Goal: Use online tool/utility: Utilize a website feature to perform a specific function

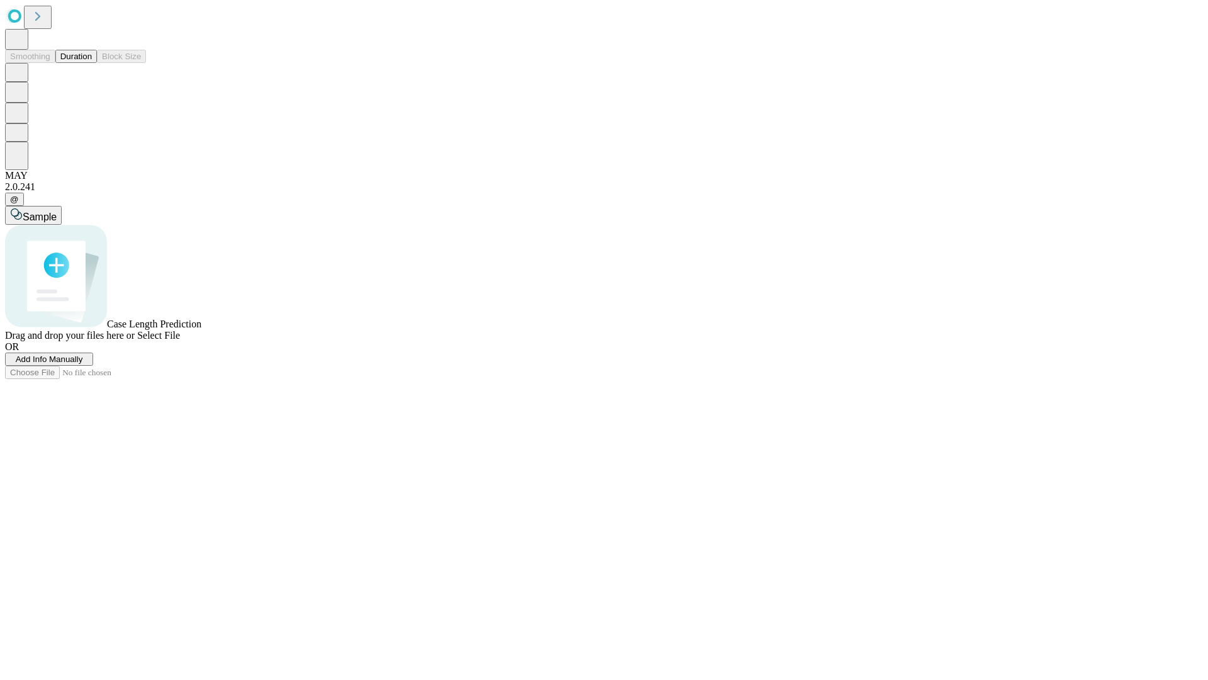
click at [83, 364] on span "Add Info Manually" at bounding box center [49, 358] width 67 height 9
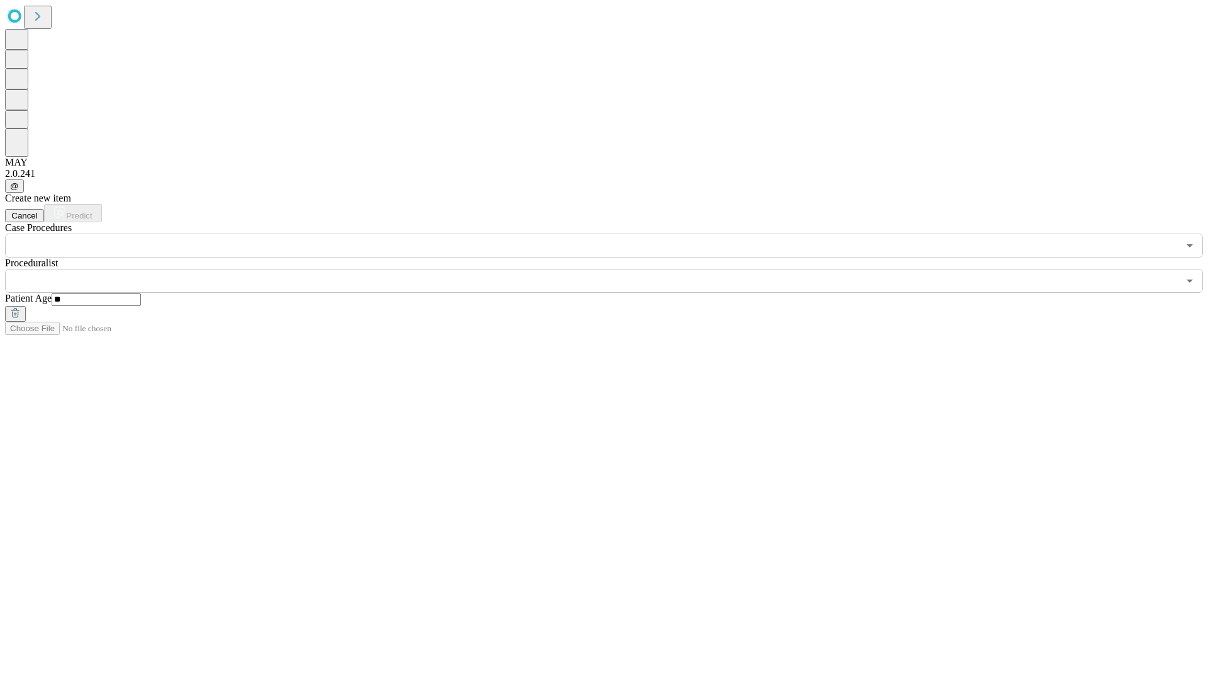
type input "**"
click at [613, 269] on input "text" at bounding box center [592, 281] width 1174 height 24
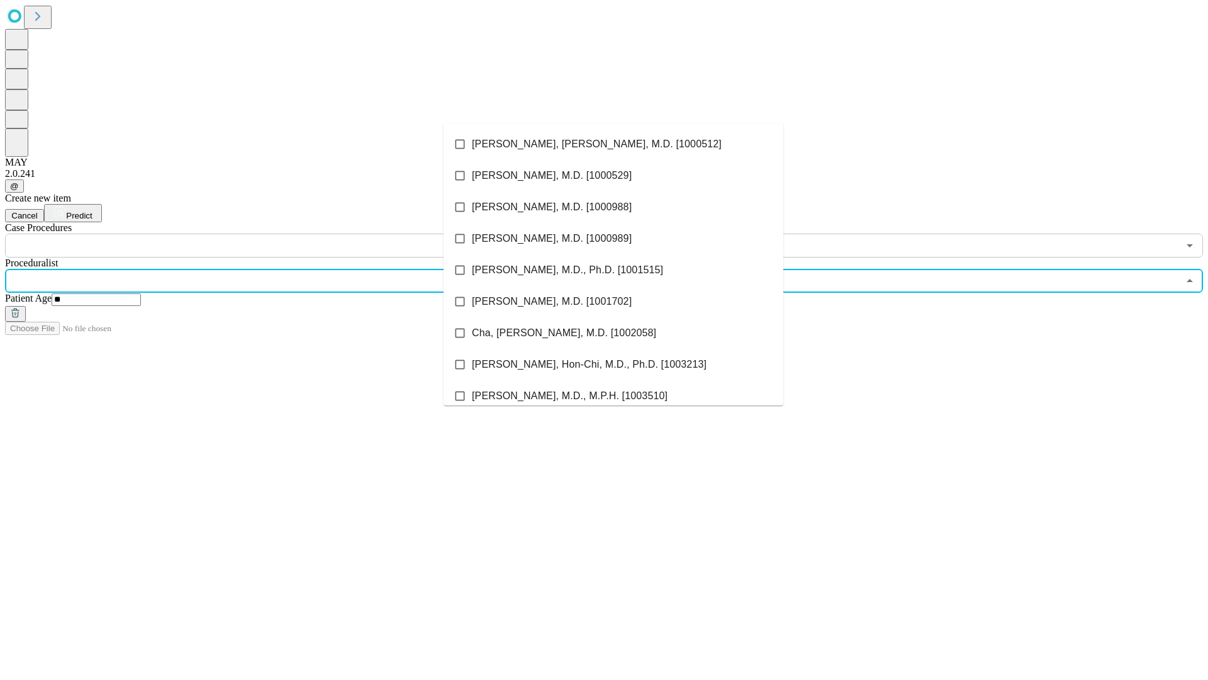
click at [614, 144] on li "[PERSON_NAME], [PERSON_NAME], M.D. [1000512]" at bounding box center [614, 143] width 340 height 31
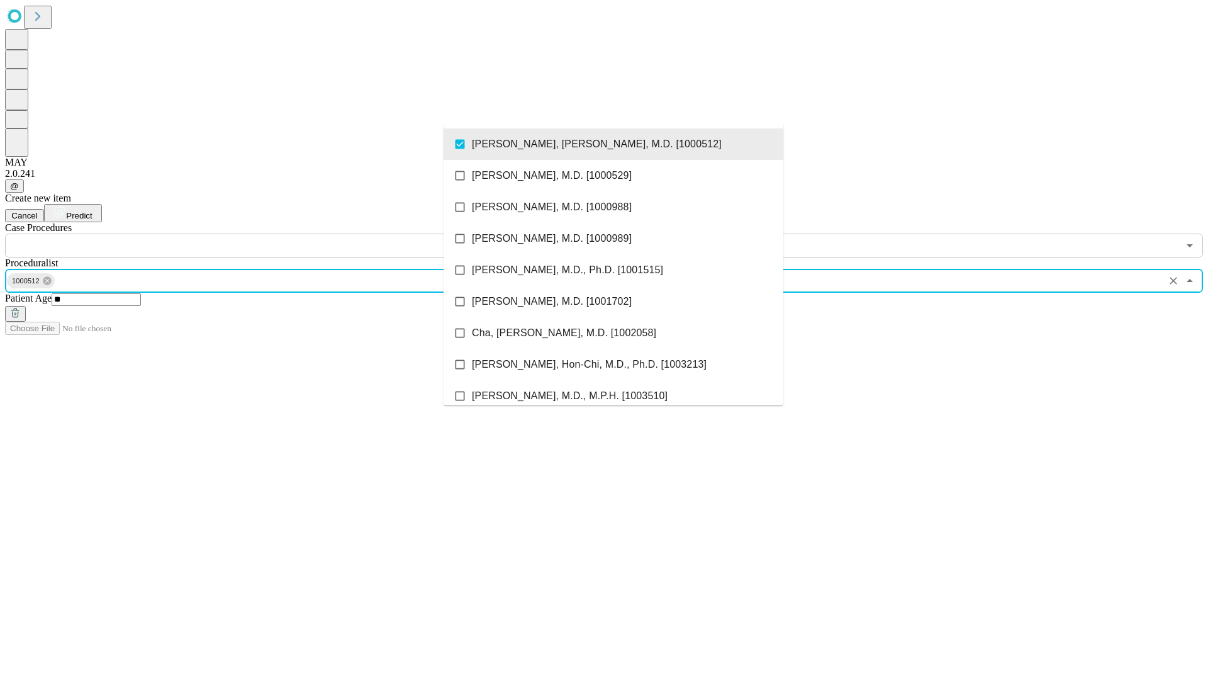
click at [264, 234] on input "text" at bounding box center [592, 246] width 1174 height 24
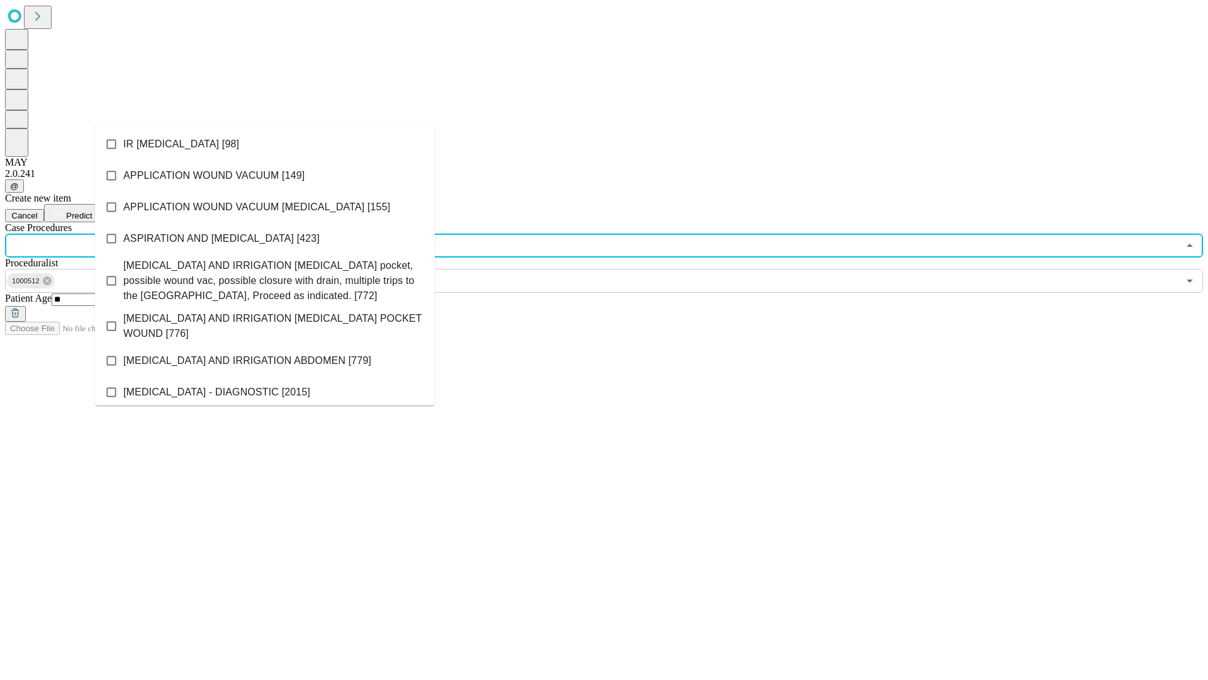
click at [265, 144] on li "IR [MEDICAL_DATA] [98]" at bounding box center [265, 143] width 340 height 31
click at [92, 211] on span "Predict" at bounding box center [79, 215] width 26 height 9
